Goal: Task Accomplishment & Management: Manage account settings

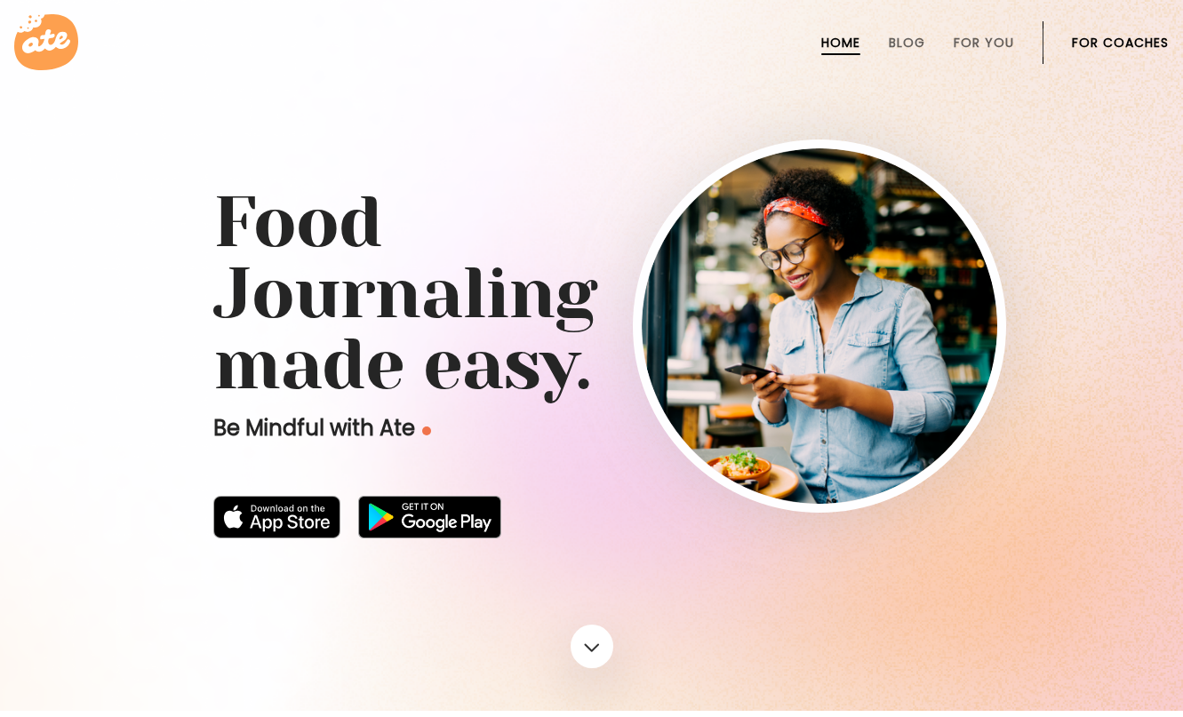
click at [1113, 42] on link "For Coaches" at bounding box center [1119, 43] width 97 height 14
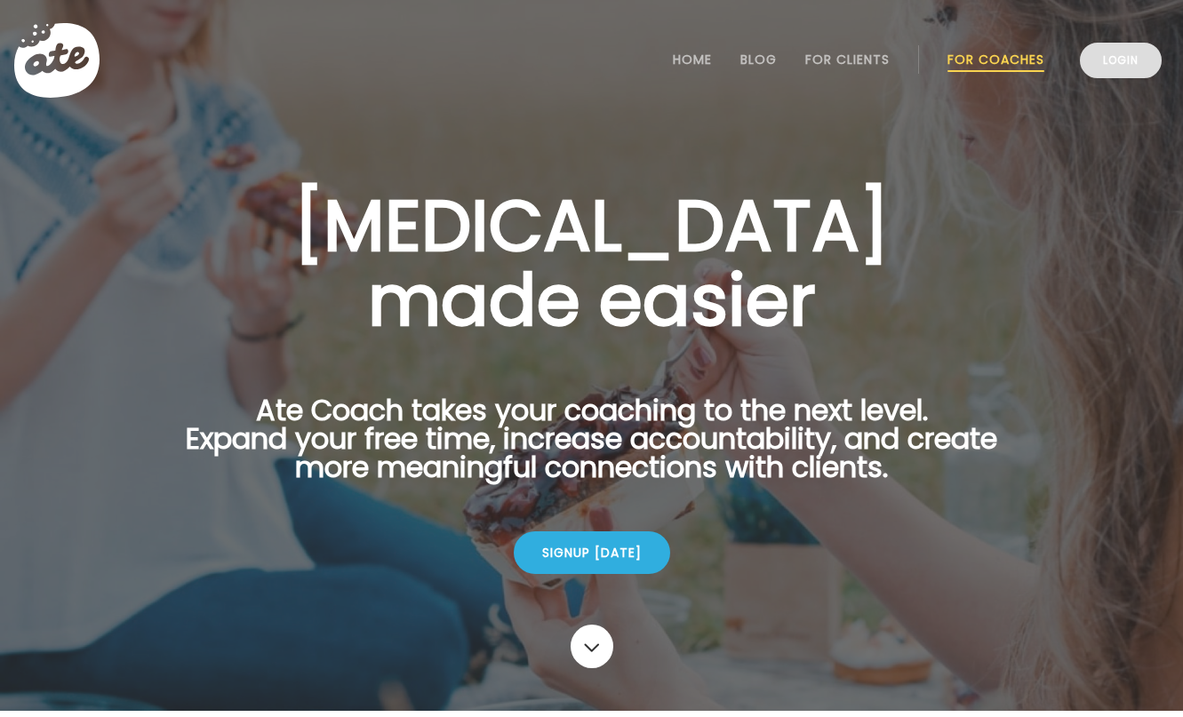
click at [1127, 51] on link "Login" at bounding box center [1120, 61] width 82 height 36
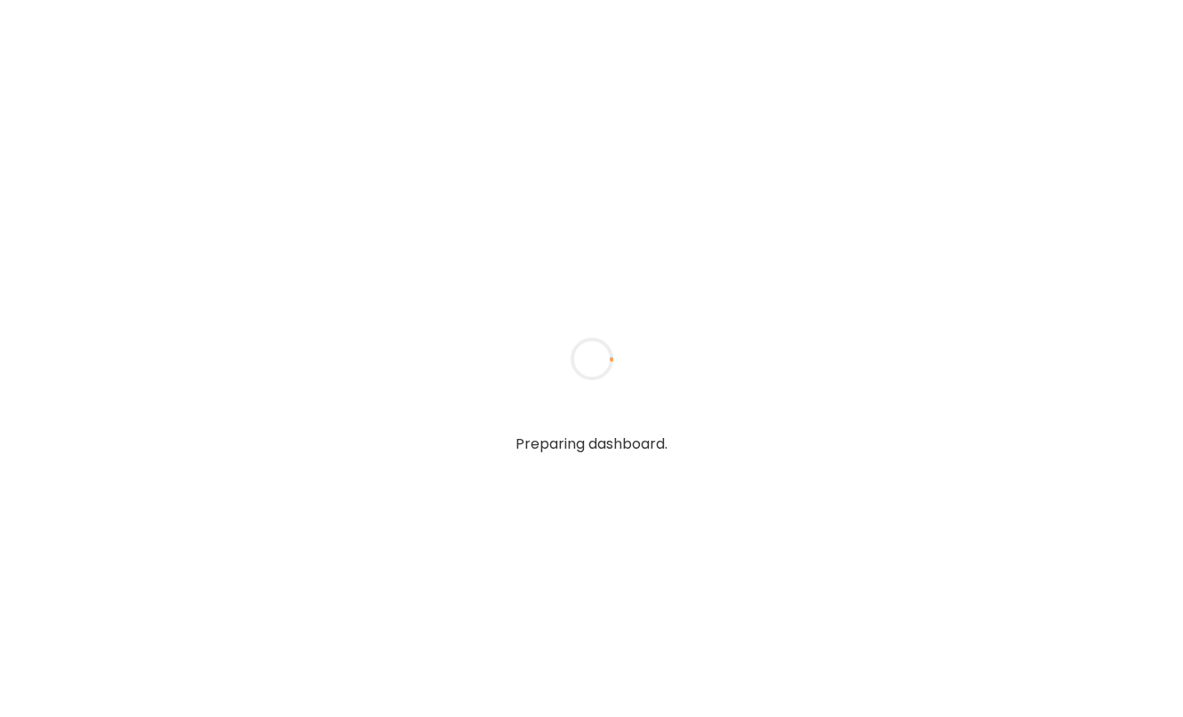
type input "**********"
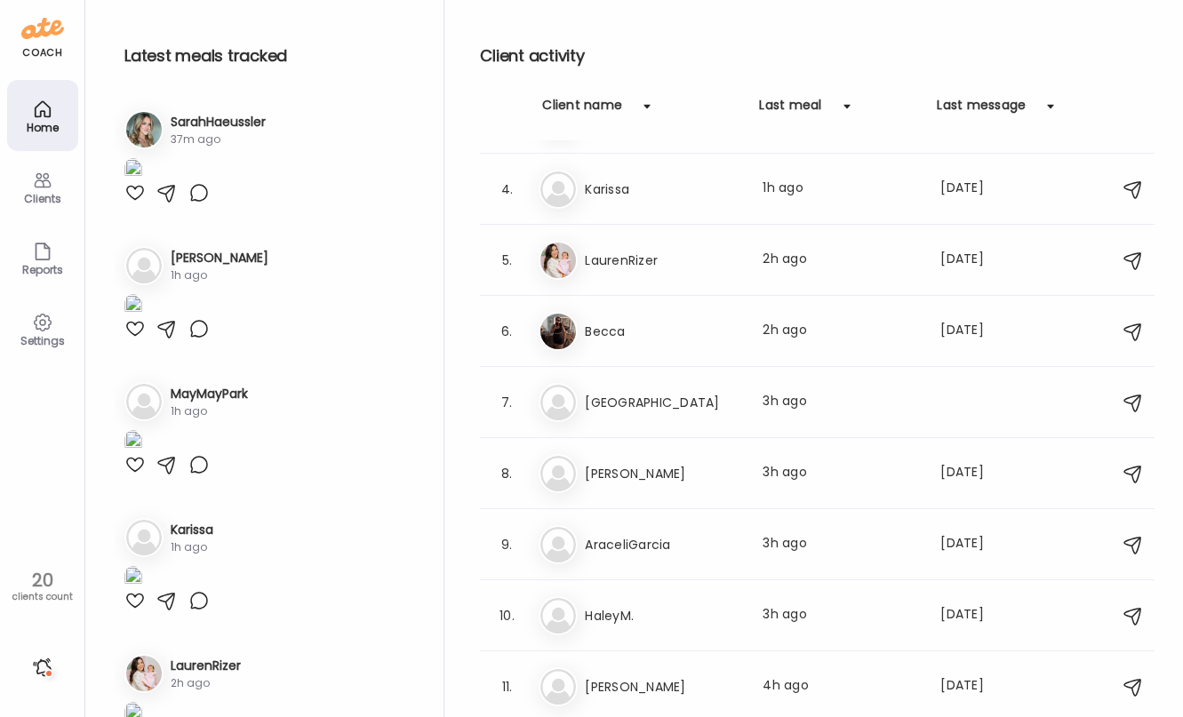
scroll to position [195, 0]
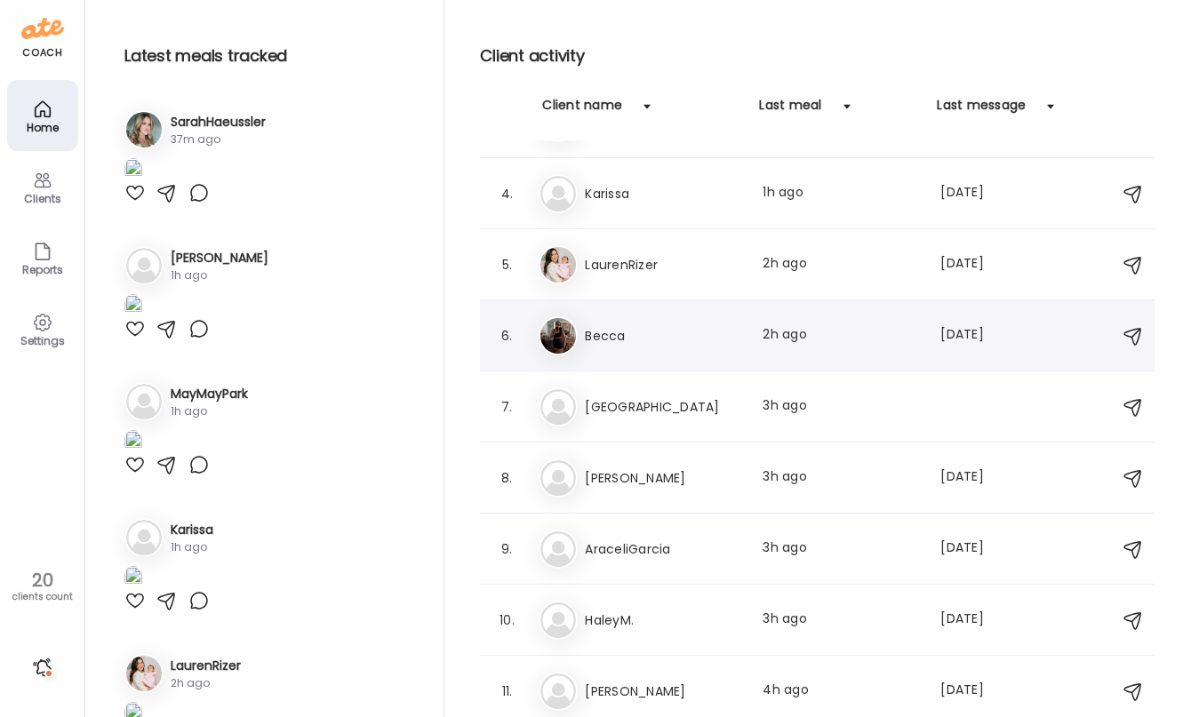
click at [681, 326] on h3 "Becca" at bounding box center [663, 335] width 156 height 21
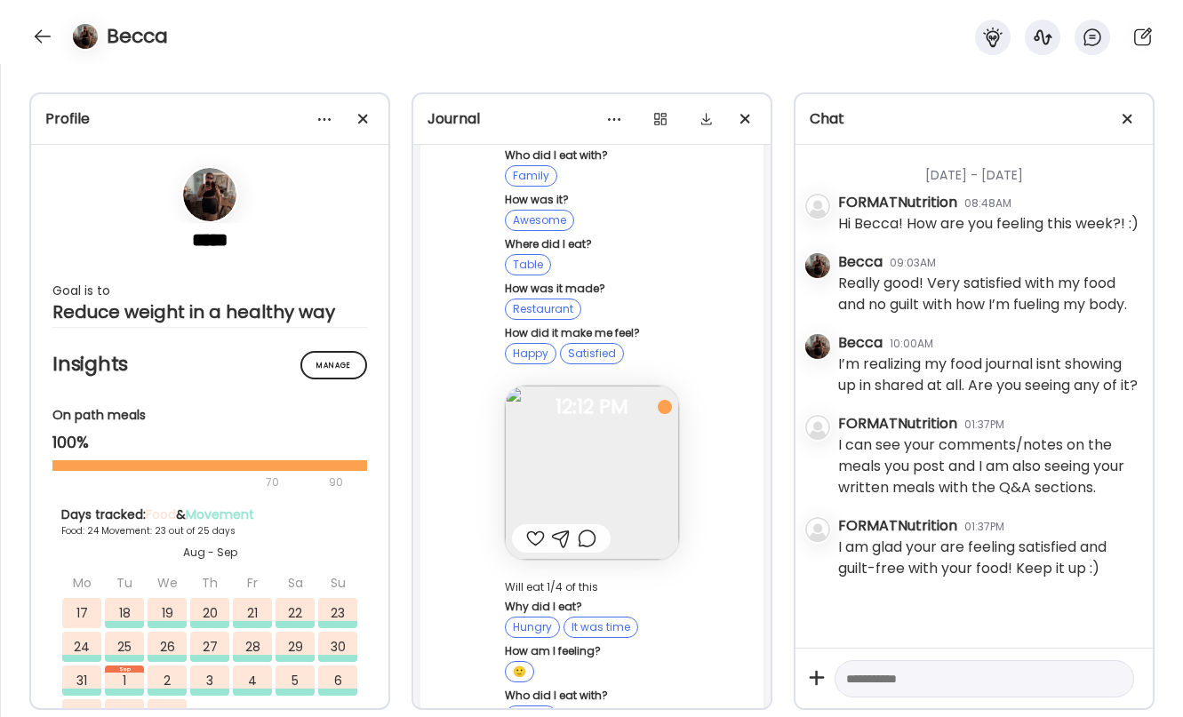
scroll to position [97071, 0]
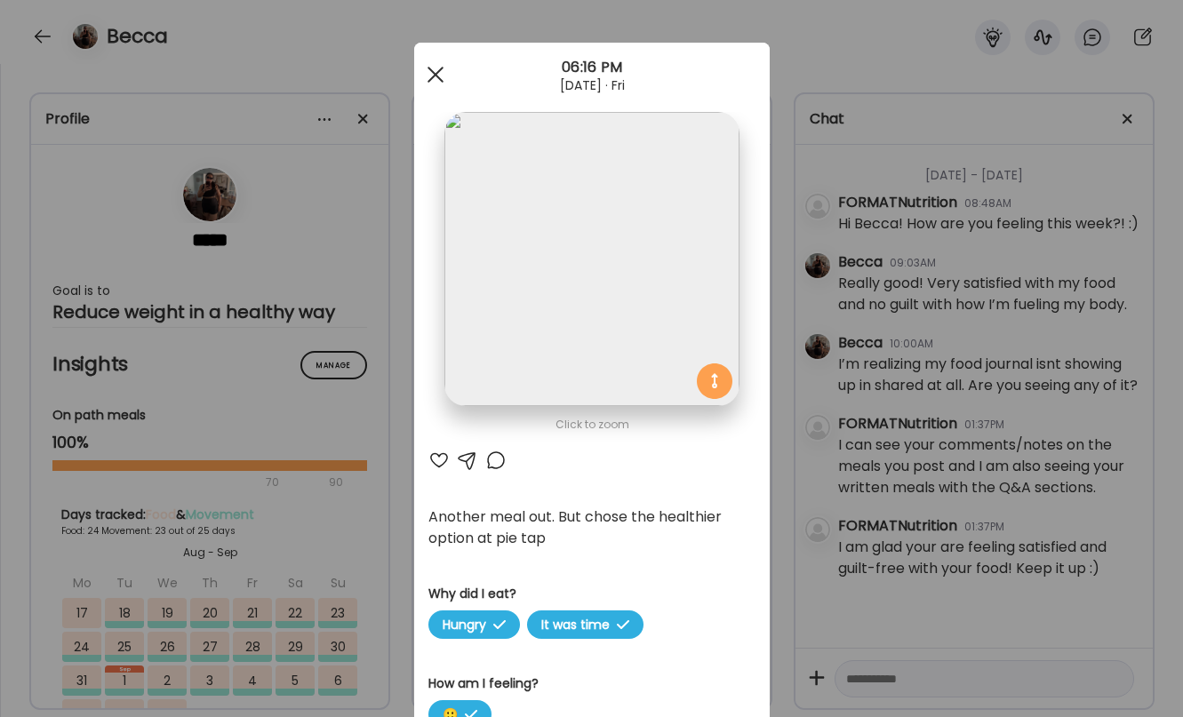
click at [437, 80] on div at bounding box center [436, 75] width 36 height 36
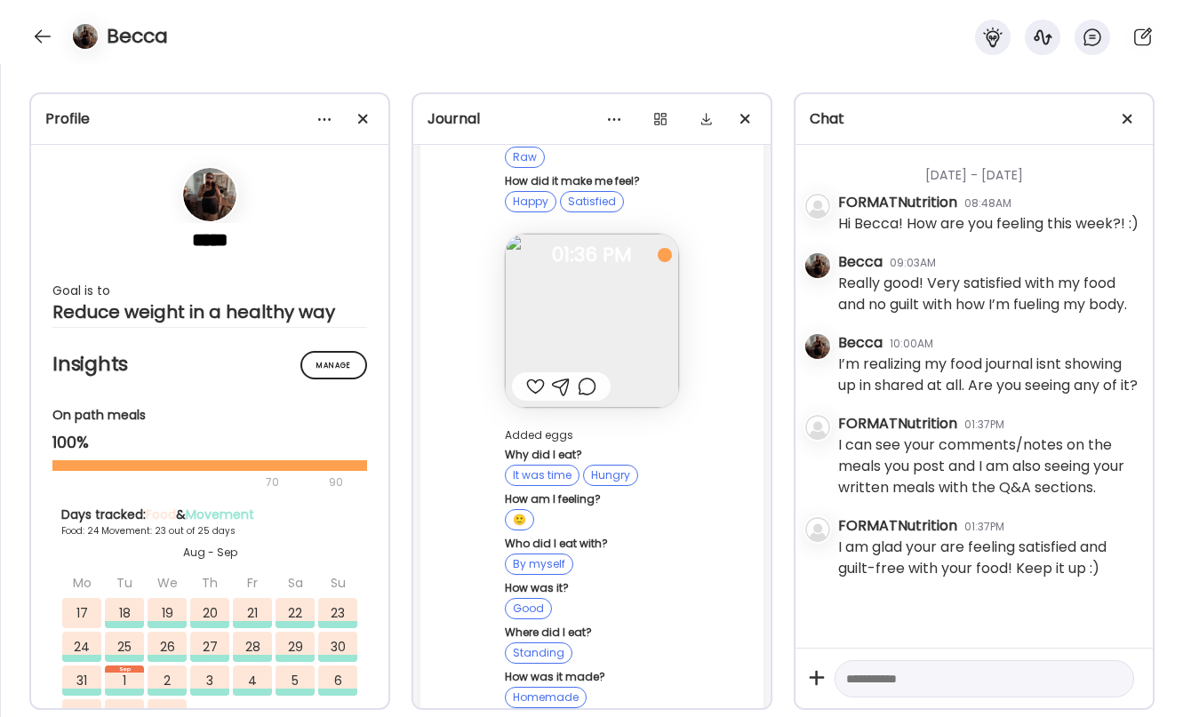
scroll to position [110639, 0]
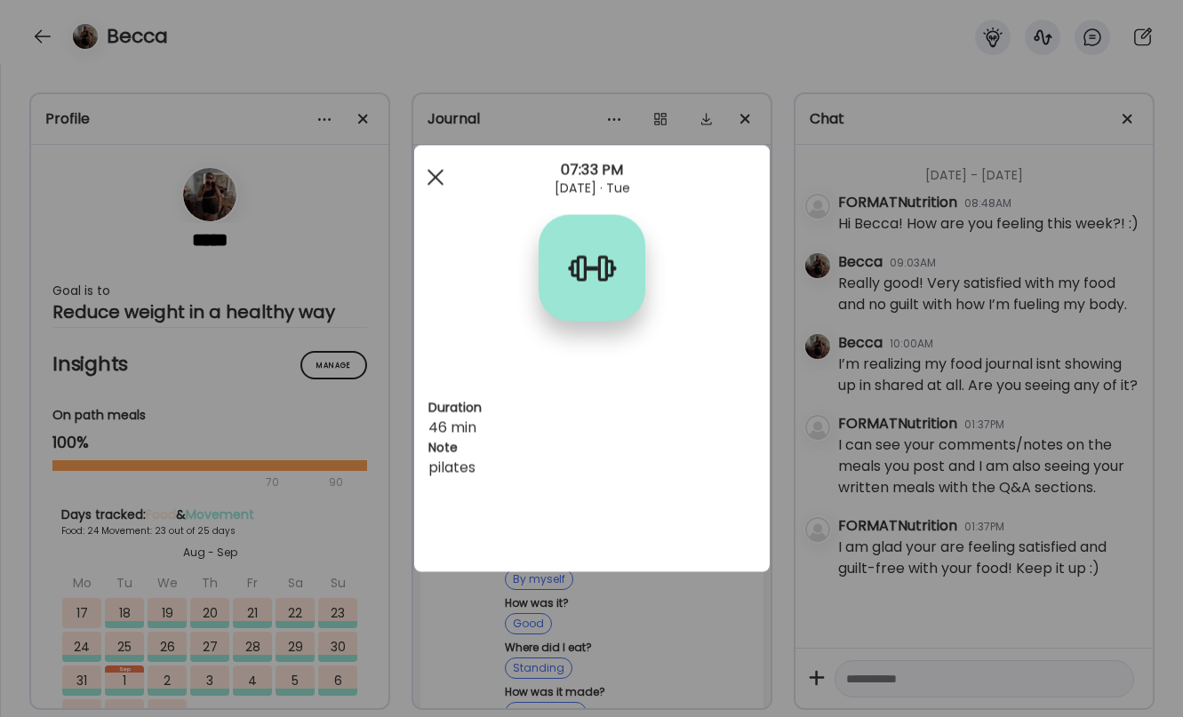
click at [429, 179] on div at bounding box center [436, 178] width 36 height 36
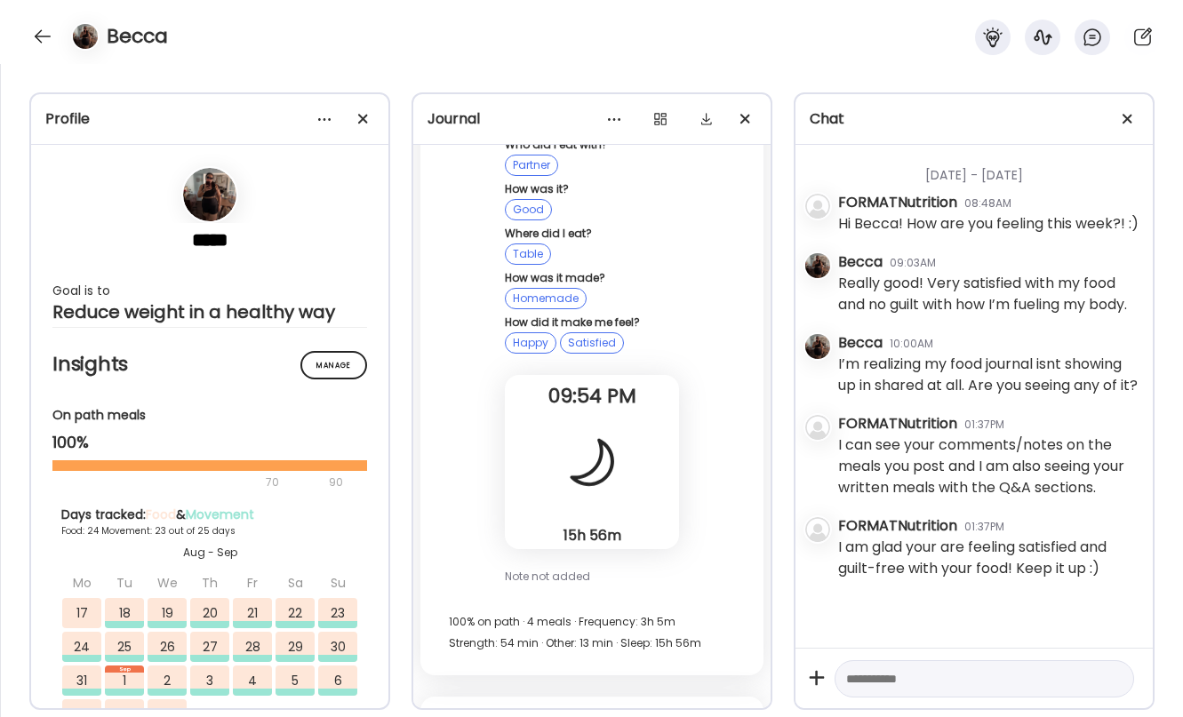
scroll to position [108178, 0]
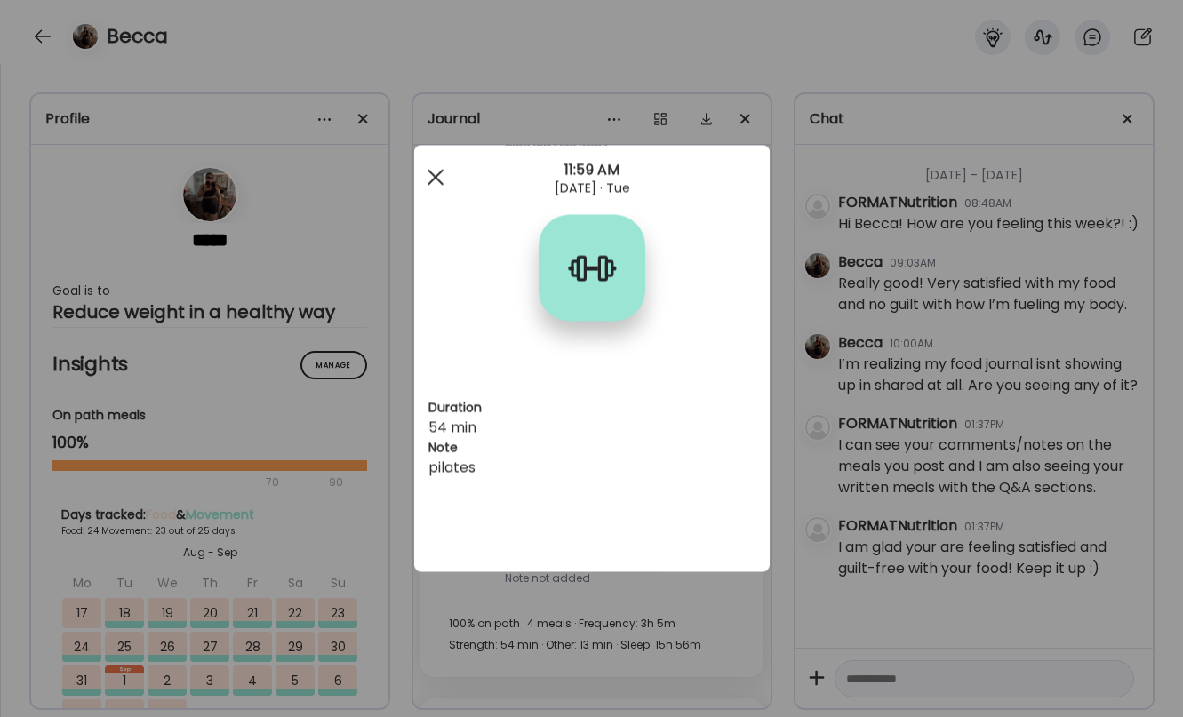
click at [434, 171] on div at bounding box center [436, 178] width 36 height 36
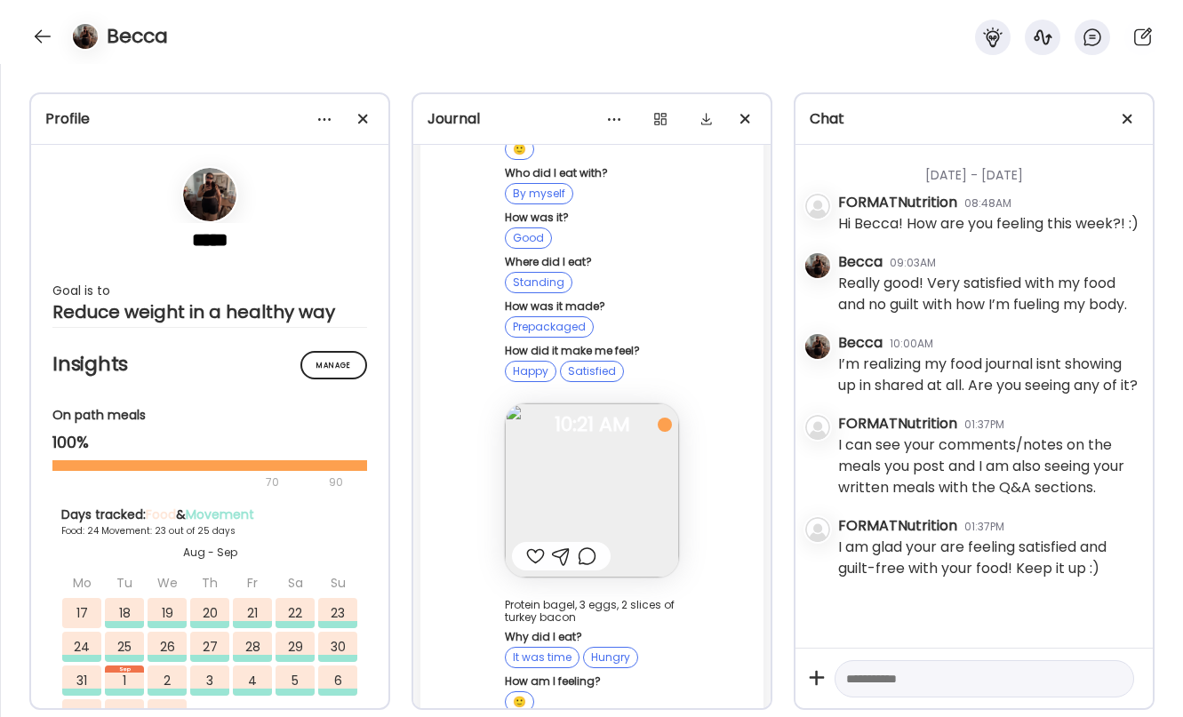
scroll to position [105925, 0]
drag, startPoint x: 501, startPoint y: 462, endPoint x: 511, endPoint y: 527, distance: 65.6
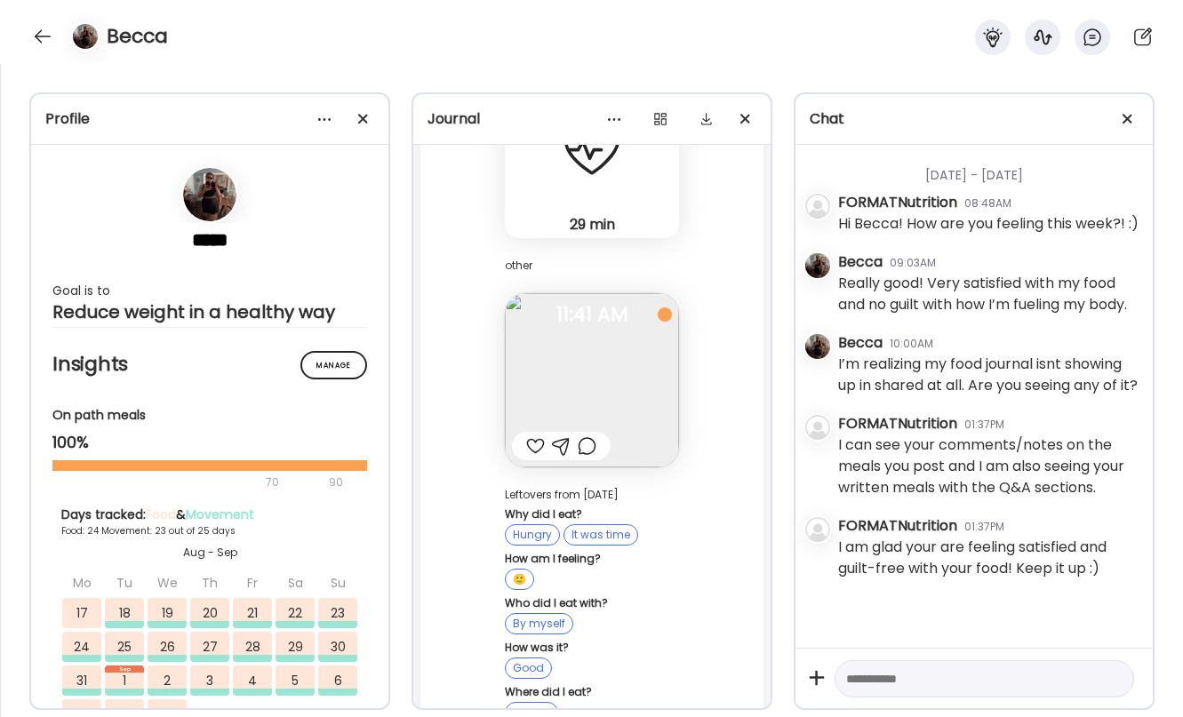
scroll to position [100007, 0]
drag, startPoint x: 503, startPoint y: 485, endPoint x: 671, endPoint y: 492, distance: 168.1
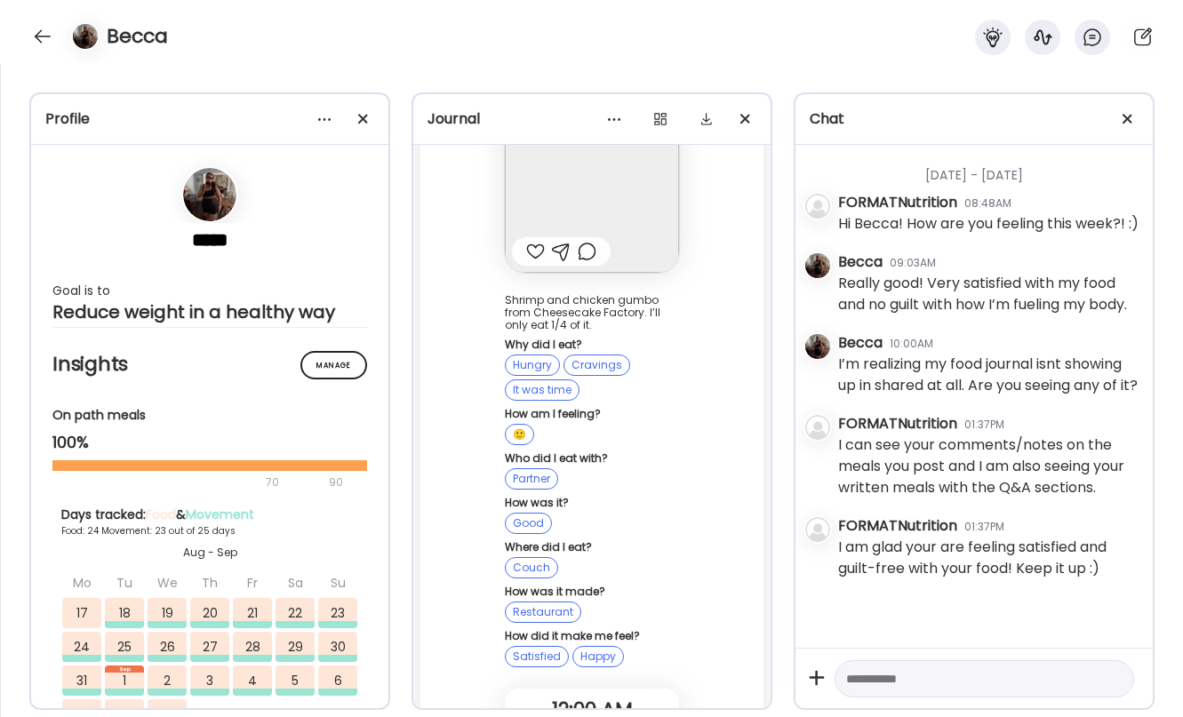
scroll to position [93434, 0]
drag, startPoint x: 592, startPoint y: 470, endPoint x: 593, endPoint y: 526, distance: 56.0
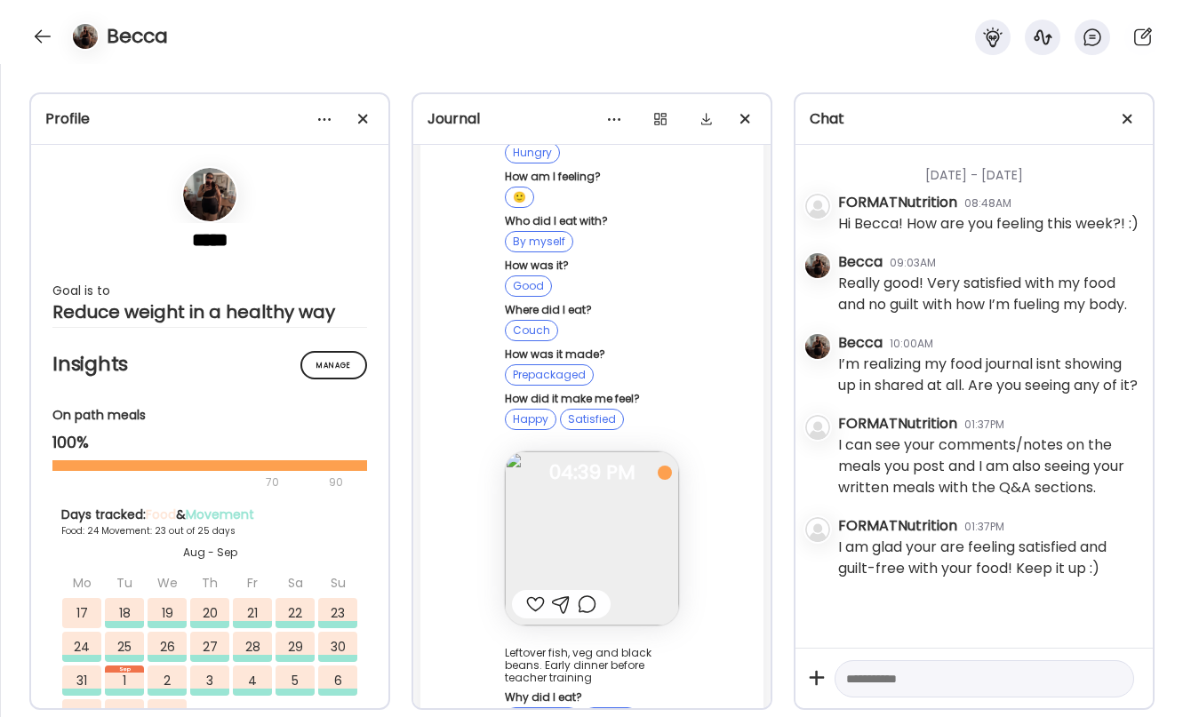
scroll to position [338, 0]
